Goal: Information Seeking & Learning: Learn about a topic

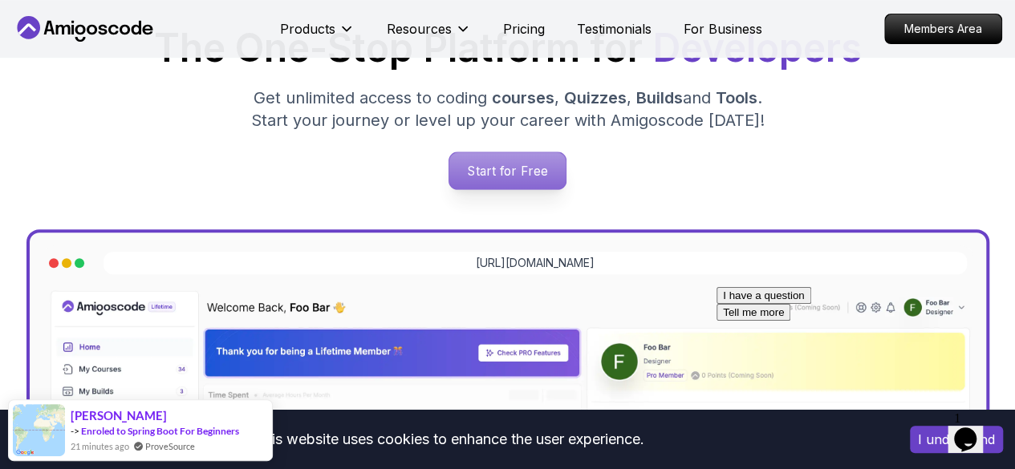
click at [491, 169] on p "Start for Free" at bounding box center [507, 170] width 116 height 37
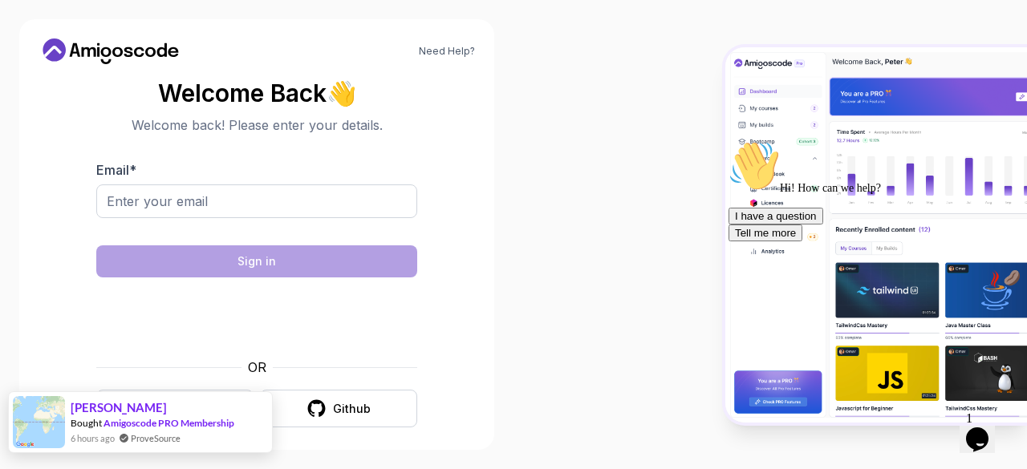
click at [187, 400] on div "[PERSON_NAME] Bought Amigoscode PRO Membership 6 hours ago ProveSource" at bounding box center [123, 422] width 229 height 60
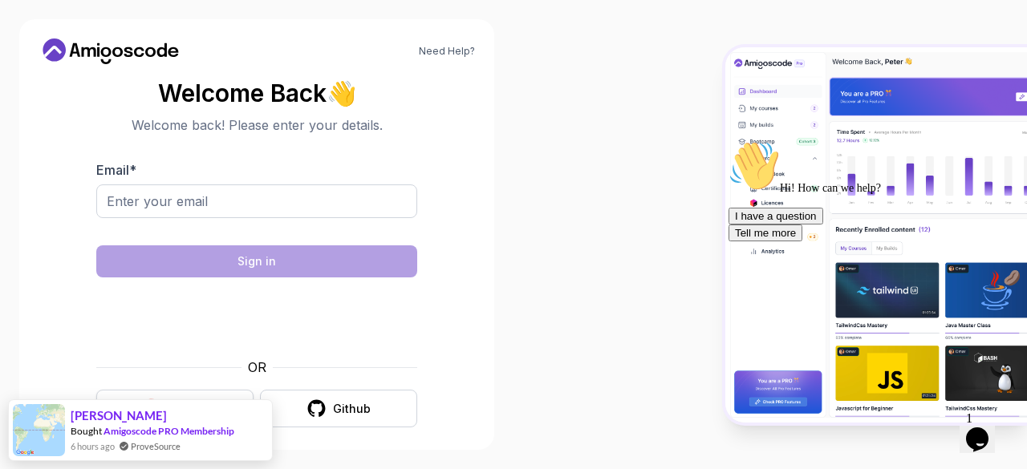
click at [177, 397] on button "Google" at bounding box center [174, 409] width 157 height 38
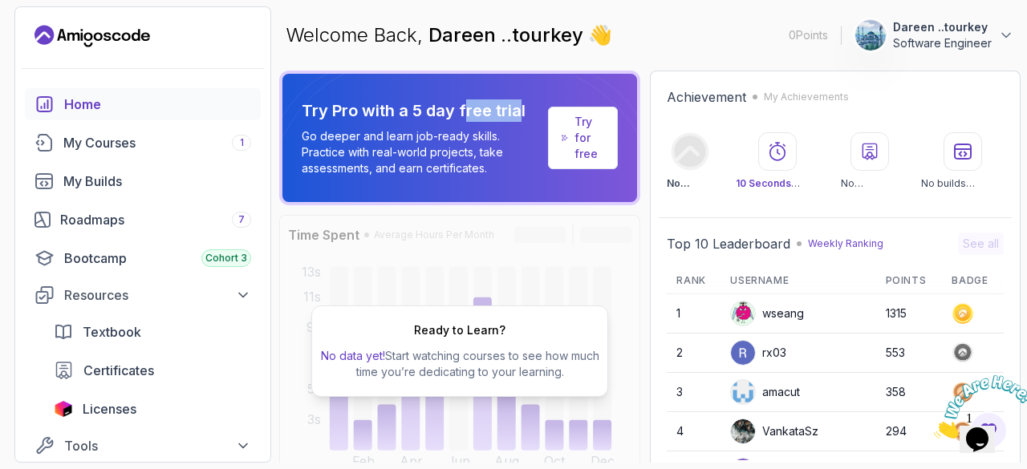
drag, startPoint x: 467, startPoint y: 113, endPoint x: 520, endPoint y: 109, distance: 53.1
click at [520, 109] on p "Try Pro with a 5 day free trial" at bounding box center [422, 110] width 240 height 22
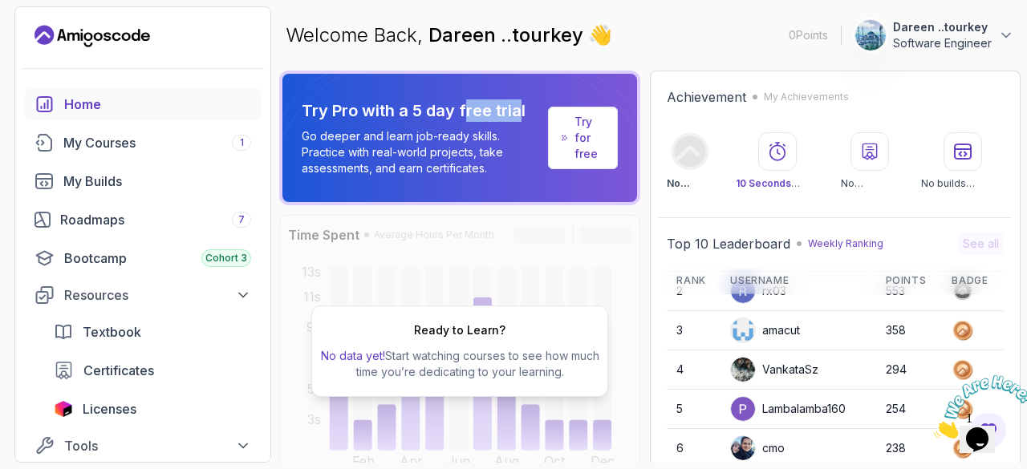
scroll to position [67, 0]
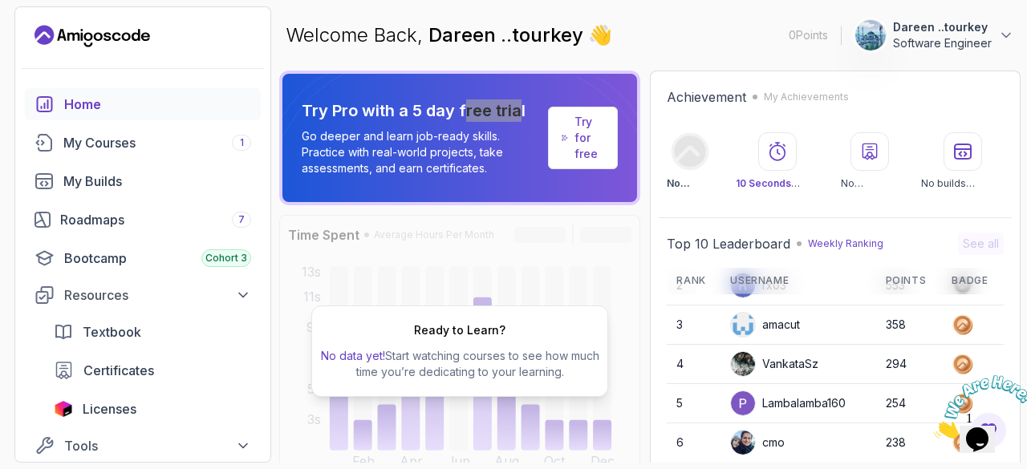
click at [934, 428] on icon "Close" at bounding box center [934, 435] width 0 height 14
click at [108, 143] on div "My Courses 1" at bounding box center [157, 142] width 188 height 19
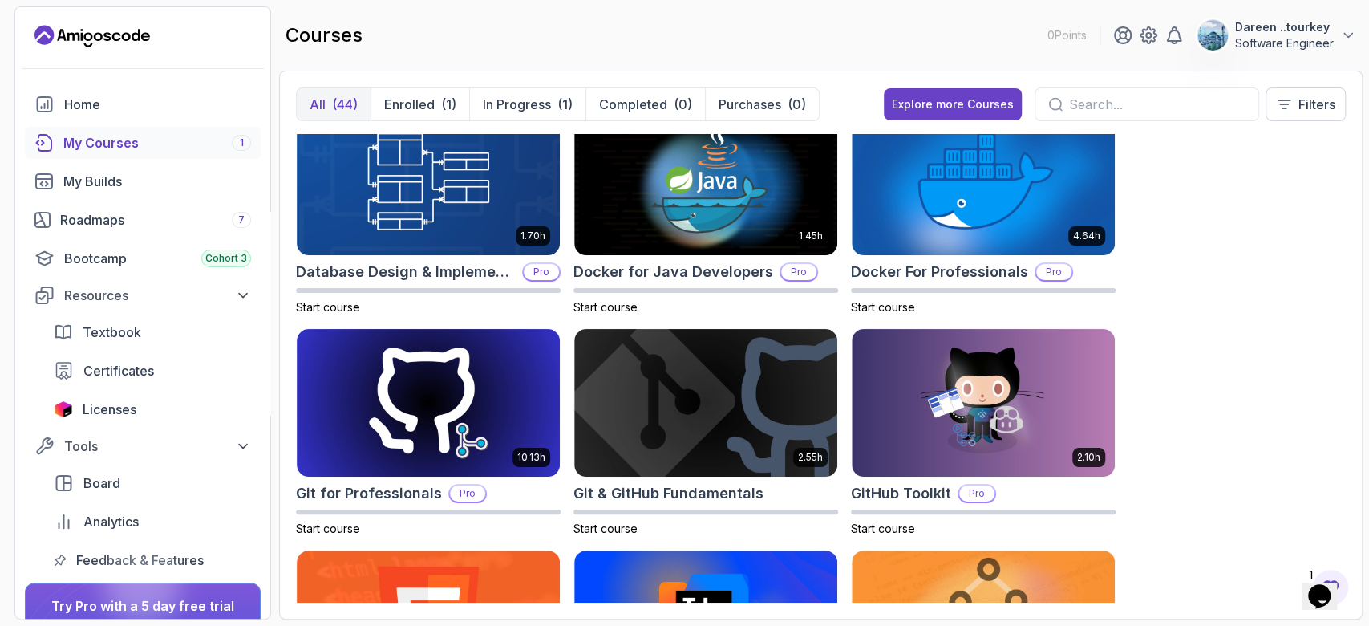
scroll to position [526, 0]
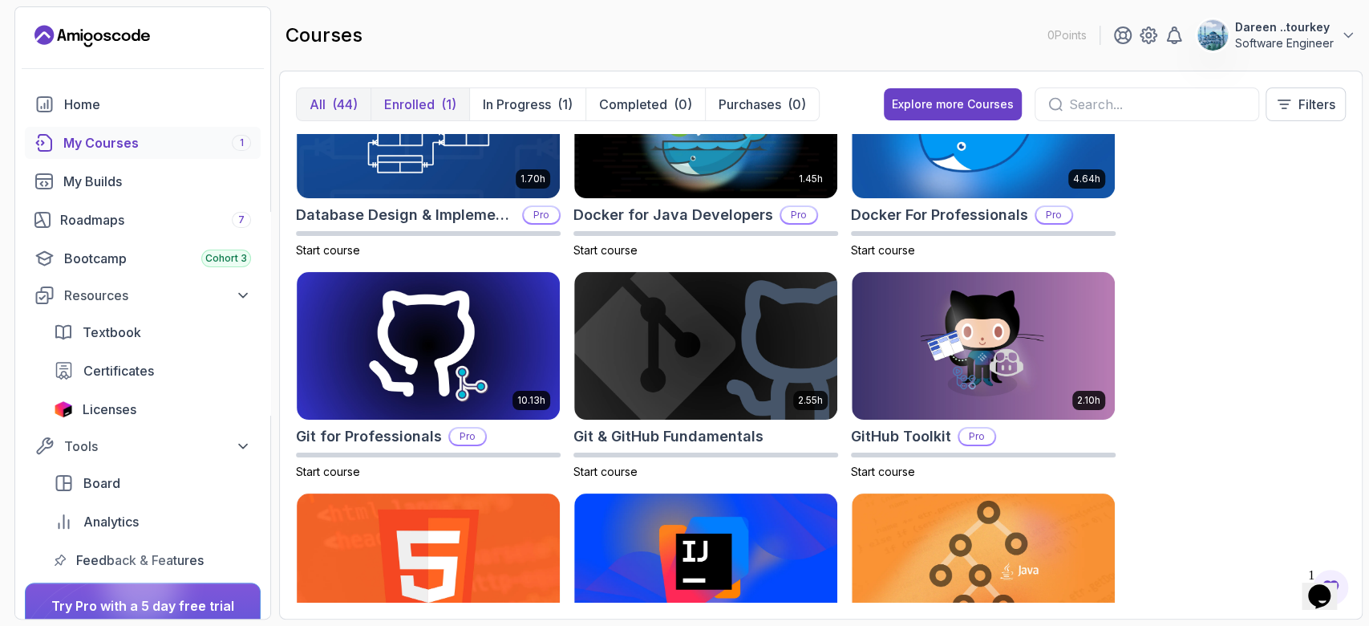
click at [446, 103] on div "(1)" at bounding box center [448, 104] width 15 height 19
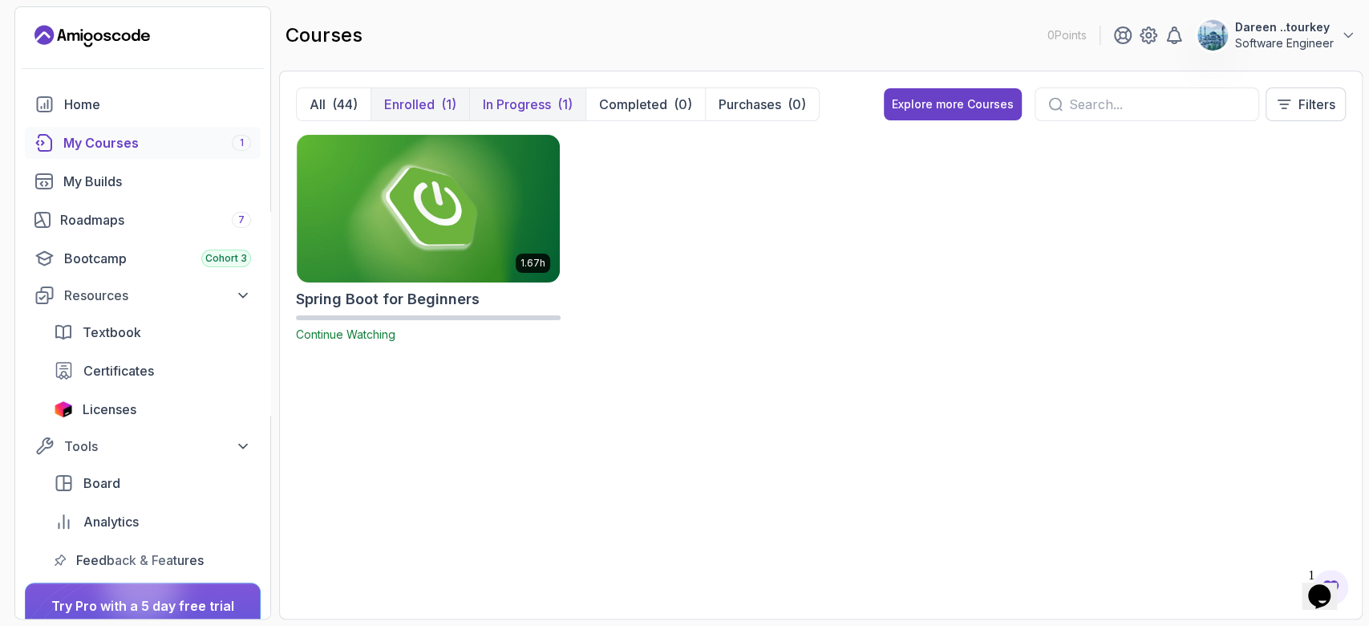
click at [517, 106] on p "In Progress" at bounding box center [517, 104] width 68 height 19
click at [518, 93] on button "In Progress (1)" at bounding box center [527, 104] width 116 height 32
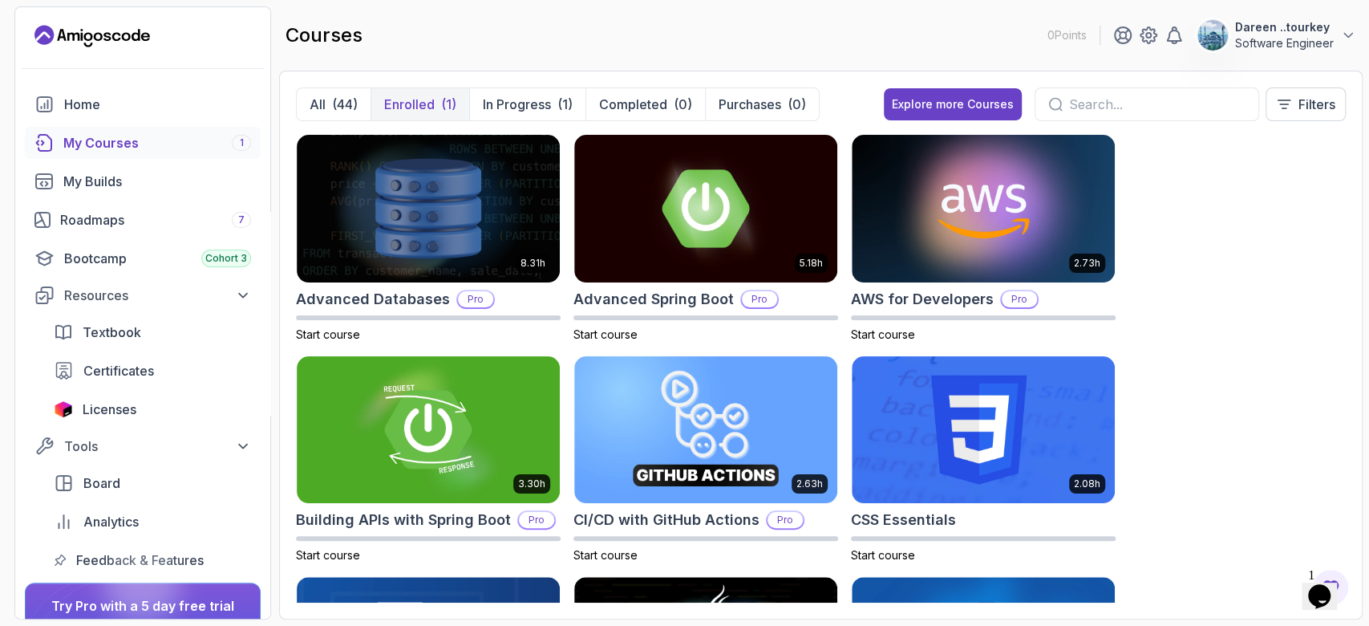
click at [404, 102] on p "Enrolled" at bounding box center [409, 104] width 51 height 19
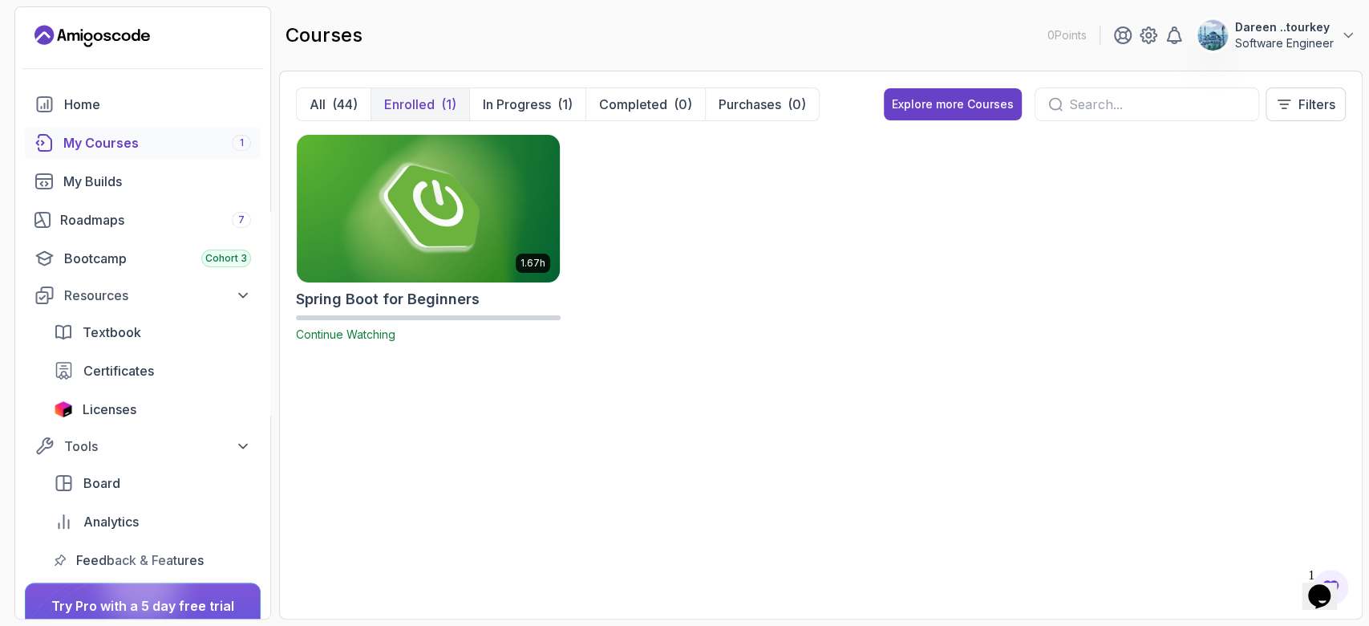
click at [433, 220] on img at bounding box center [428, 208] width 276 height 155
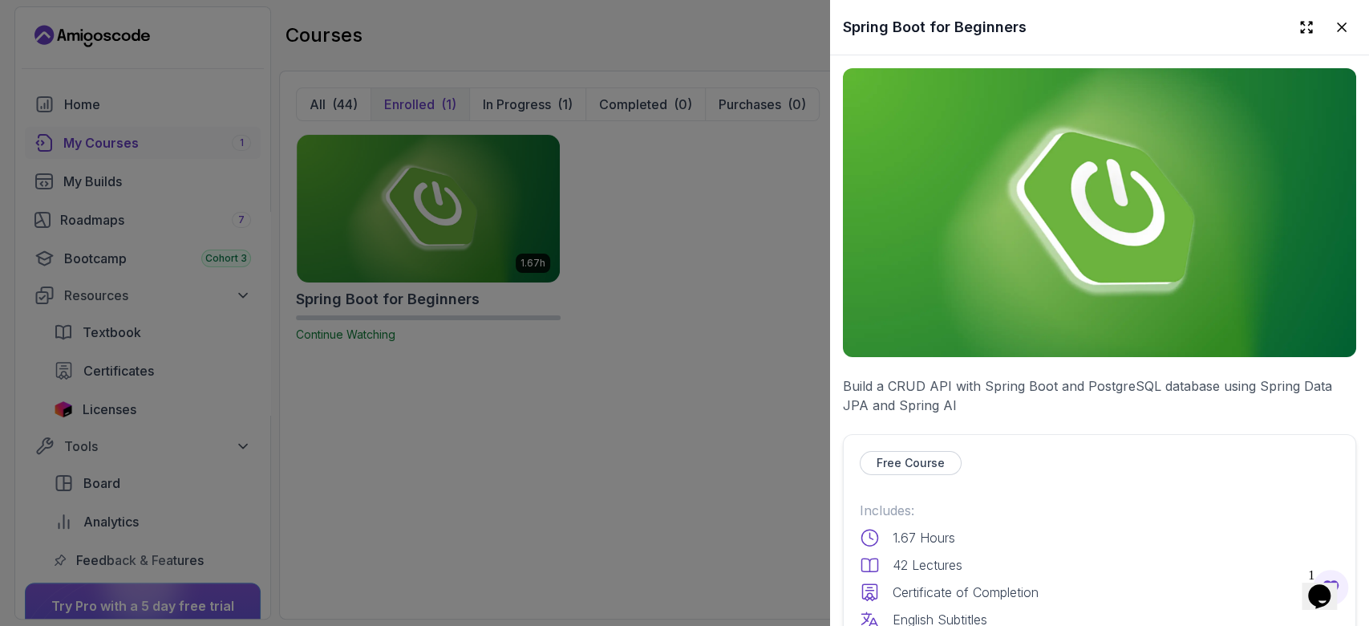
click at [899, 455] on p "Free Course" at bounding box center [911, 463] width 68 height 16
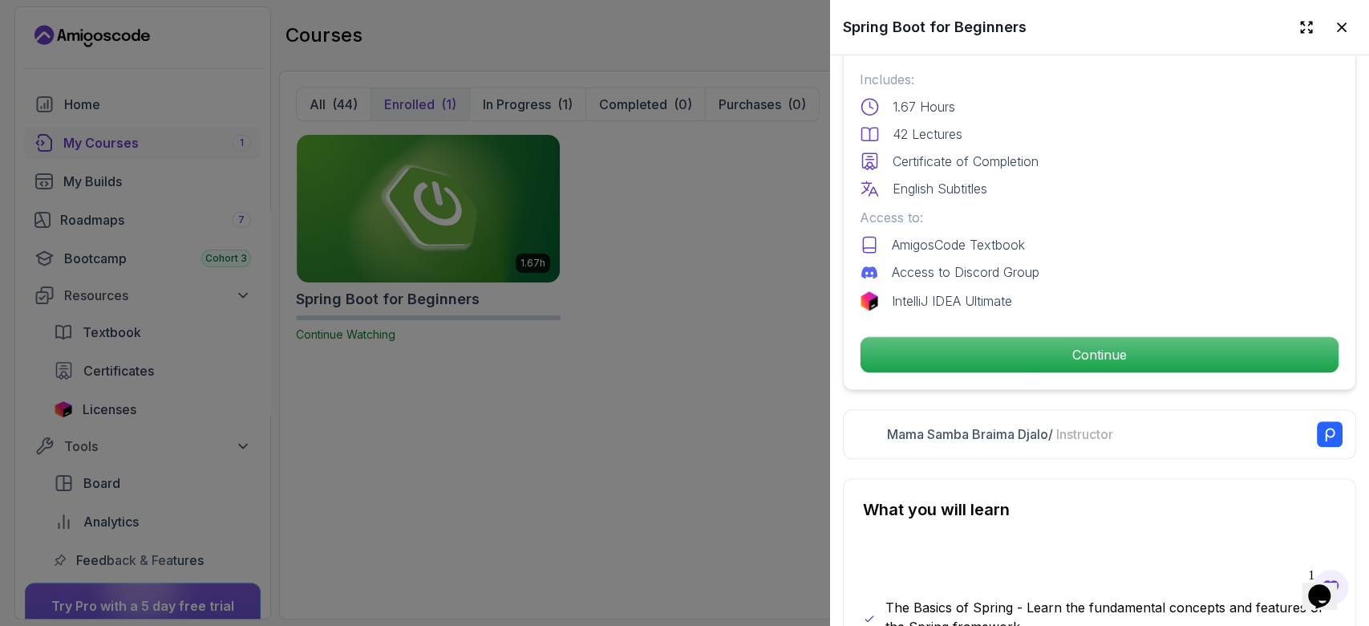
scroll to position [534, 0]
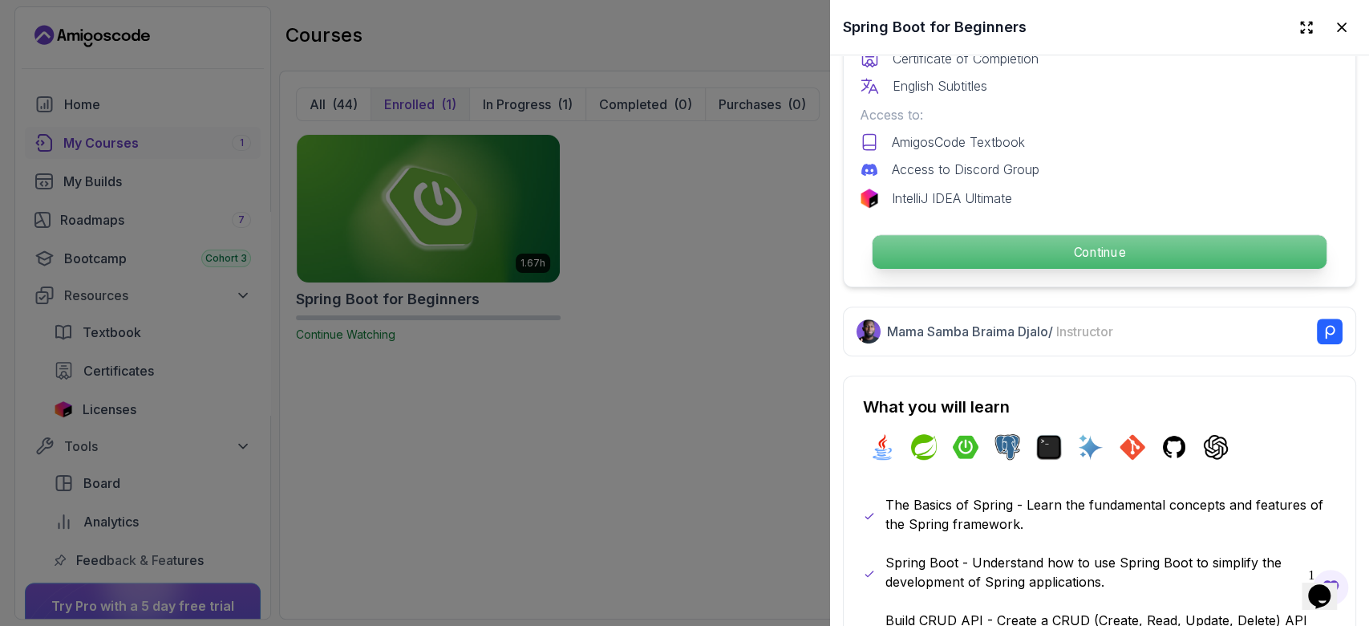
click at [1026, 245] on p "Continue" at bounding box center [1100, 252] width 454 height 34
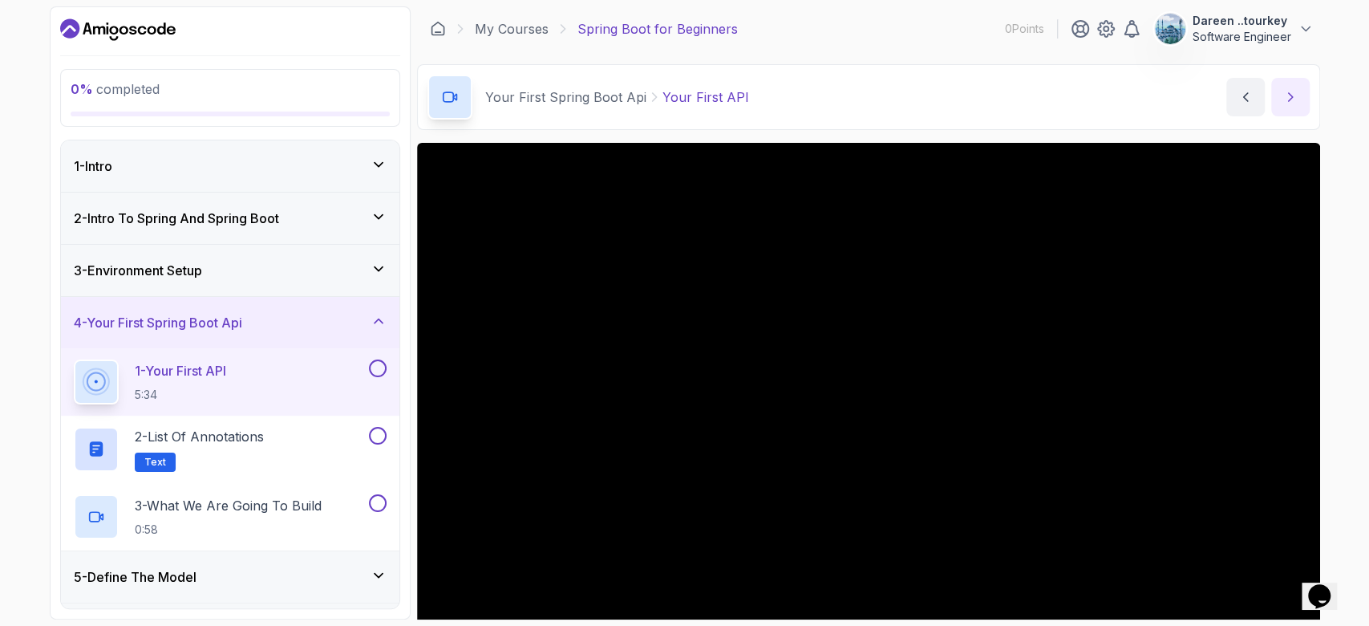
click at [1026, 93] on icon "next content" at bounding box center [1290, 97] width 4 height 8
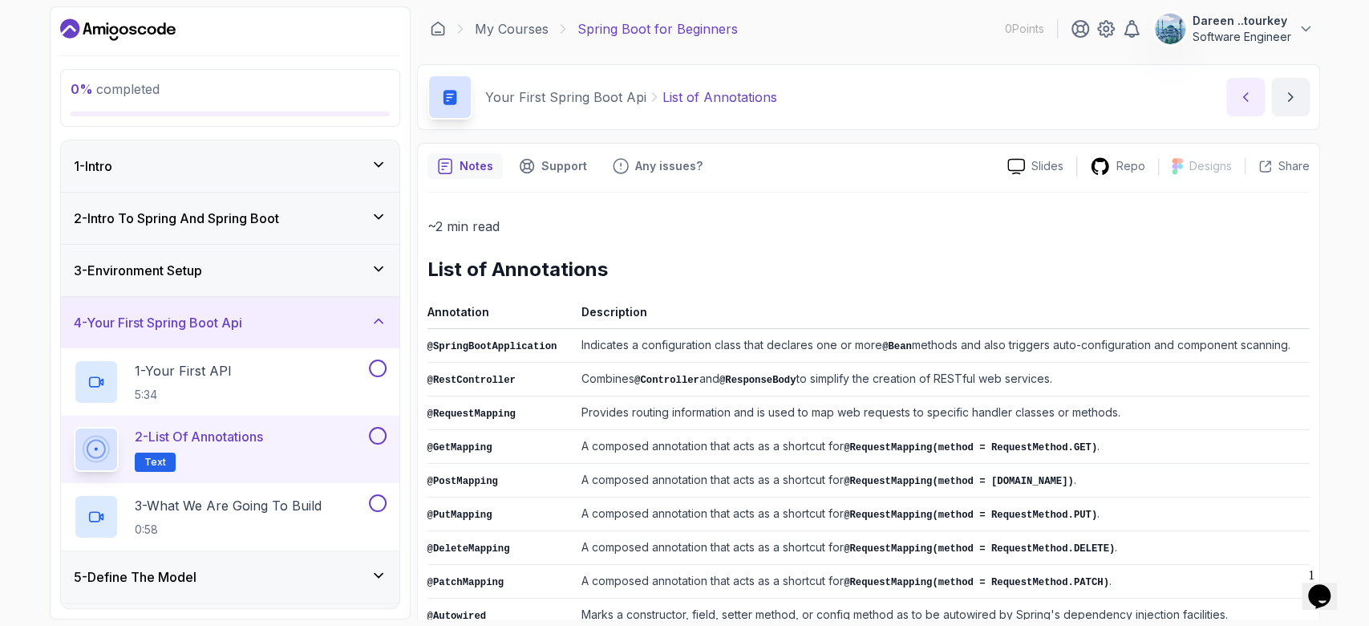
click at [1026, 89] on icon "previous content" at bounding box center [1246, 97] width 16 height 16
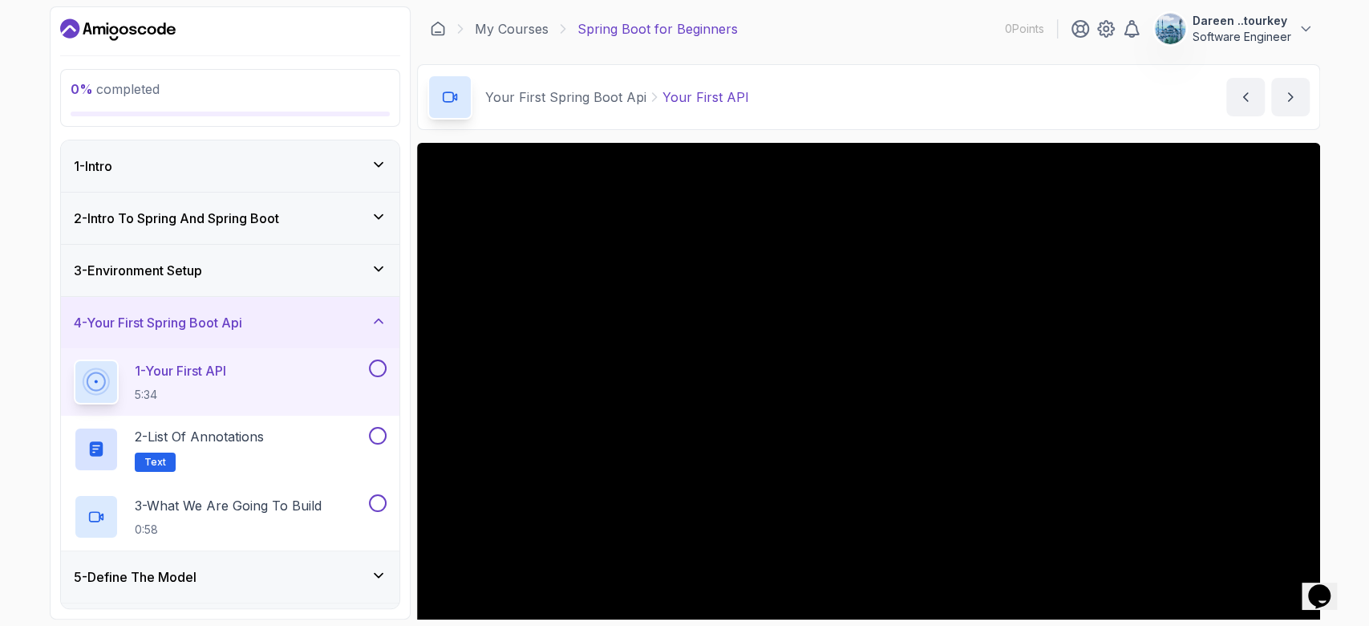
click at [1026, 469] on icon "$i18n('chat', 'chat_widget')" at bounding box center [1320, 596] width 22 height 24
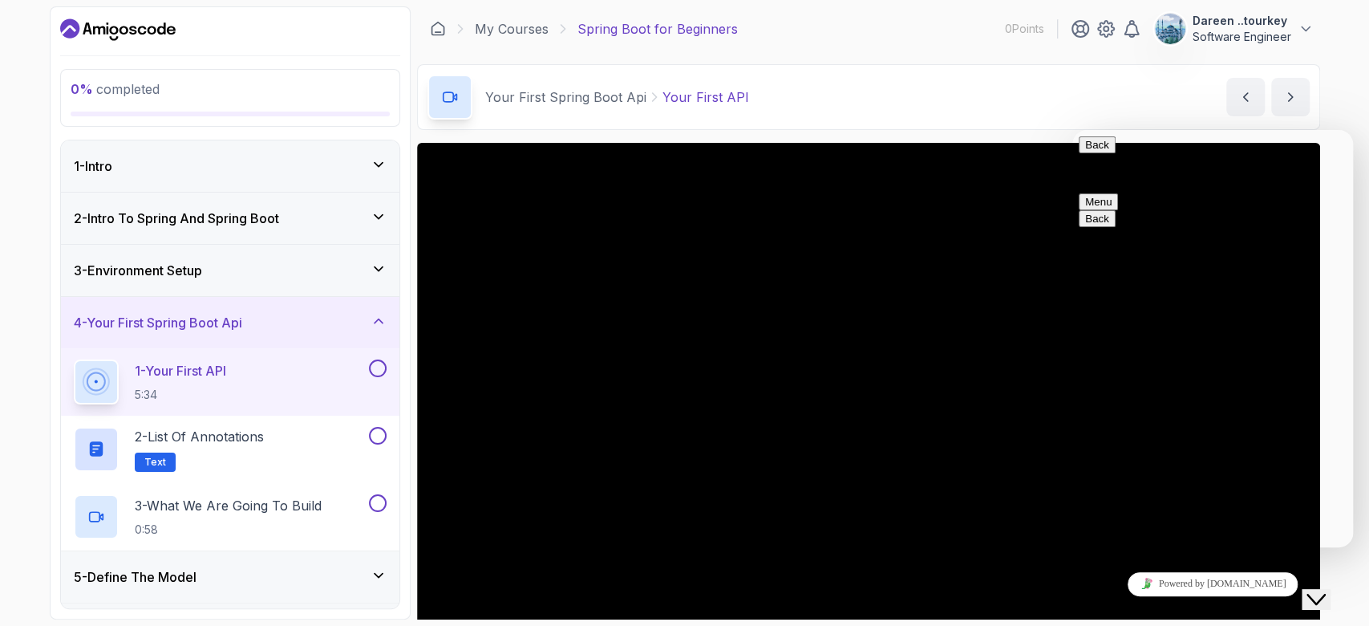
click at [1026, 149] on button "Back" at bounding box center [1097, 144] width 37 height 17
click at [834, 100] on div "Your First Spring Boot Api Your First API Your First API by nelson" at bounding box center [868, 97] width 903 height 66
click at [517, 27] on link "My Courses" at bounding box center [512, 28] width 74 height 19
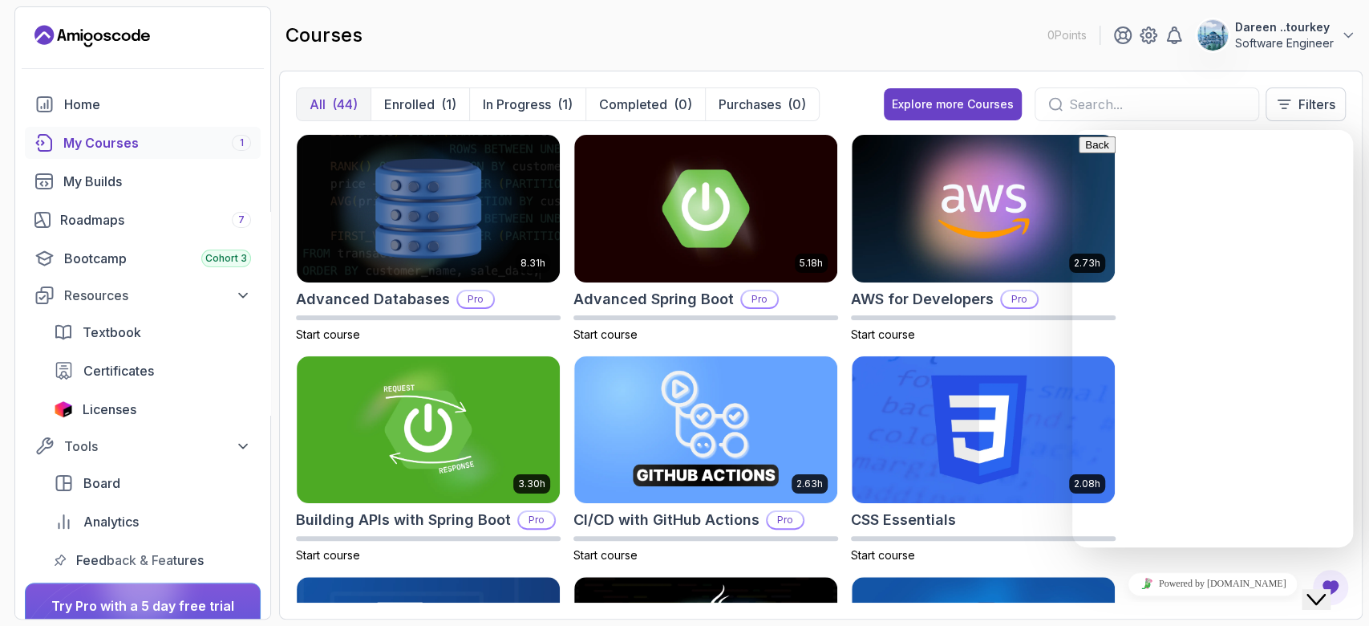
click at [1026, 469] on icon "Close Chat This icon closes the chat window." at bounding box center [1316, 599] width 19 height 19
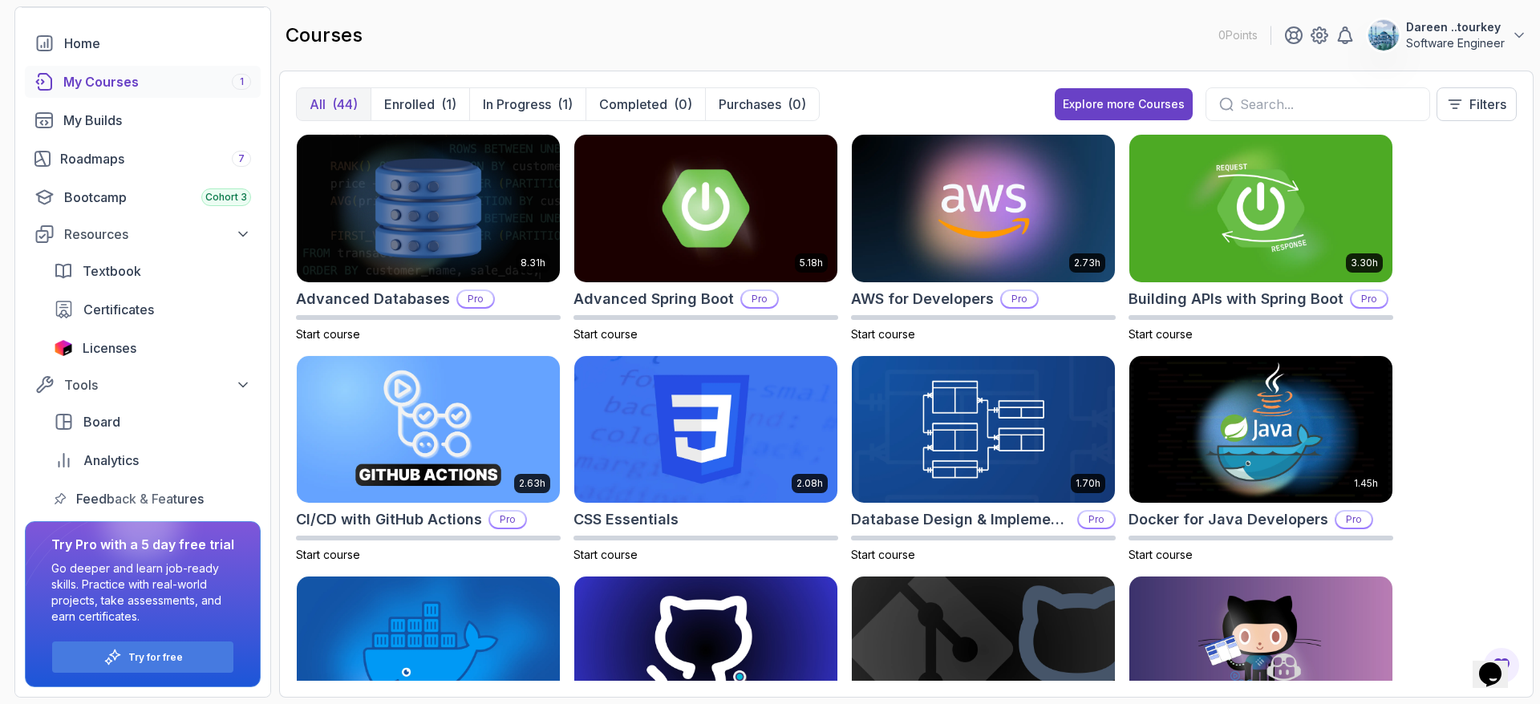
scroll to position [61, 0]
click at [1026, 429] on div "8.31h Advanced Databases Pro Start course 5.18h Advanced Spring Boot Pro Start …" at bounding box center [906, 407] width 1221 height 547
click at [311, 102] on p "All" at bounding box center [318, 104] width 16 height 19
click at [75, 40] on div "Home" at bounding box center [157, 43] width 187 height 19
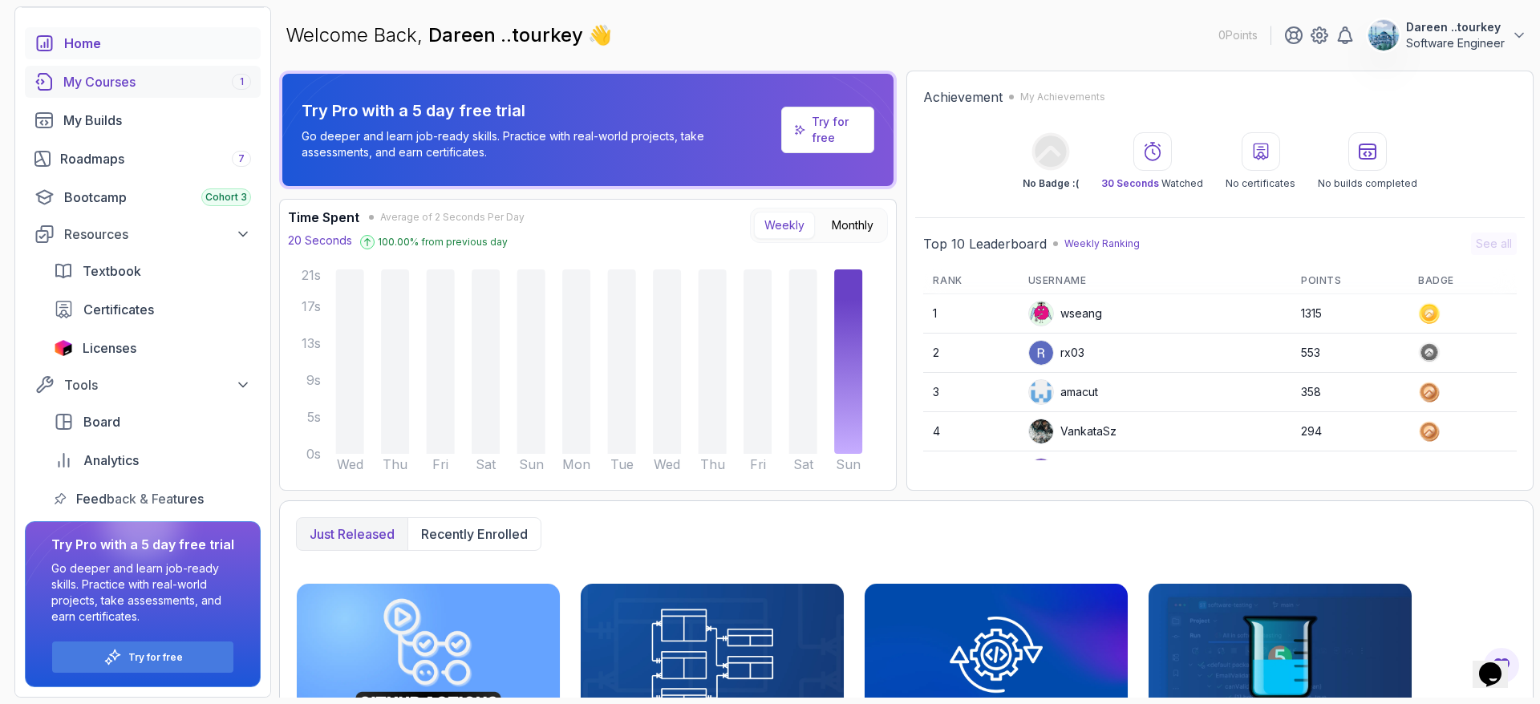
click at [79, 84] on div "My Courses 1" at bounding box center [157, 81] width 188 height 19
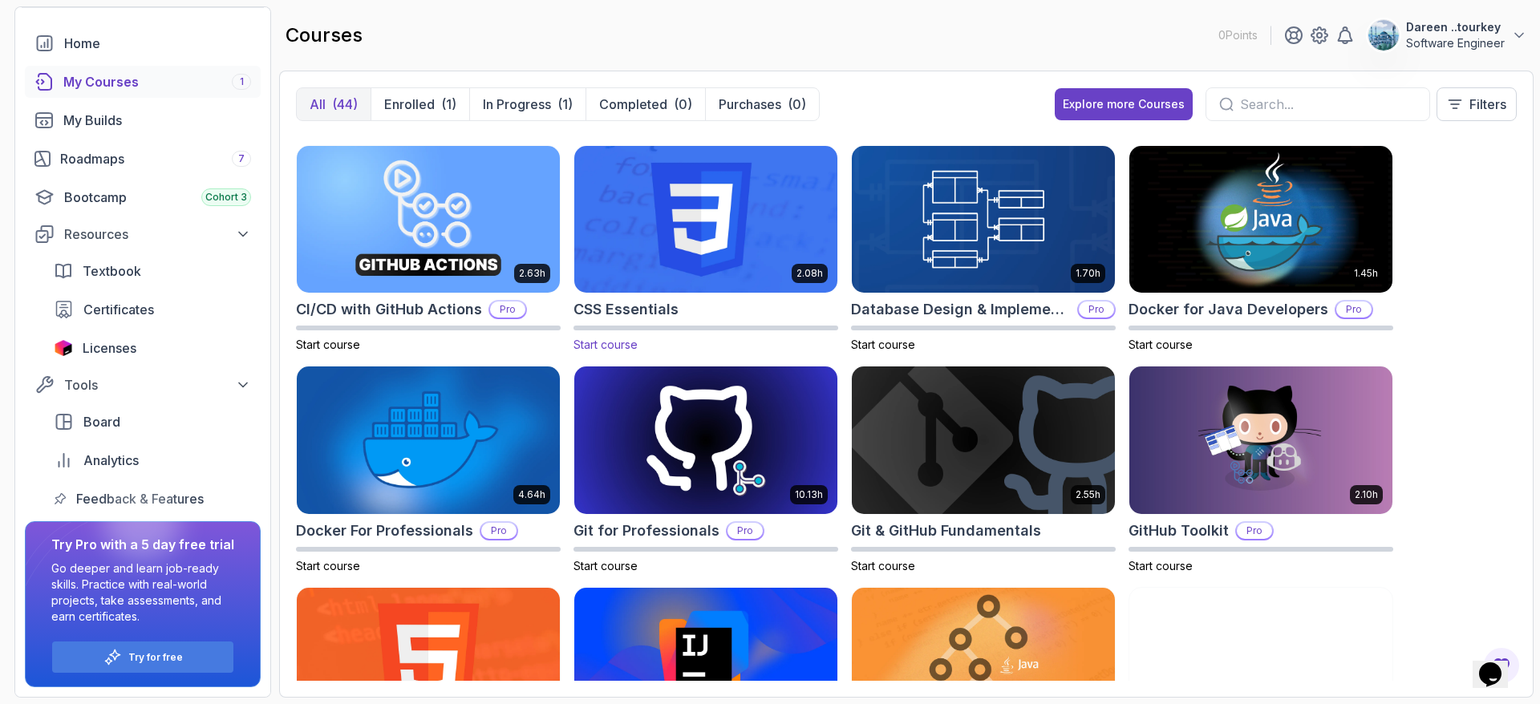
scroll to position [241, 0]
